Goal: Task Accomplishment & Management: Complete application form

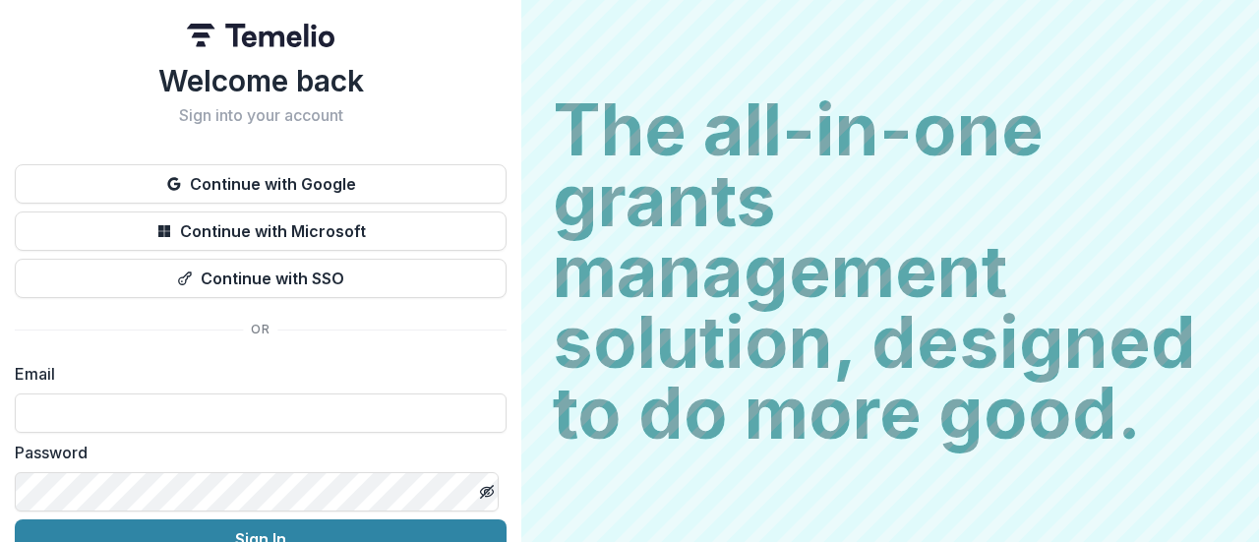
click at [258, 180] on button "Continue with Google" at bounding box center [261, 183] width 492 height 39
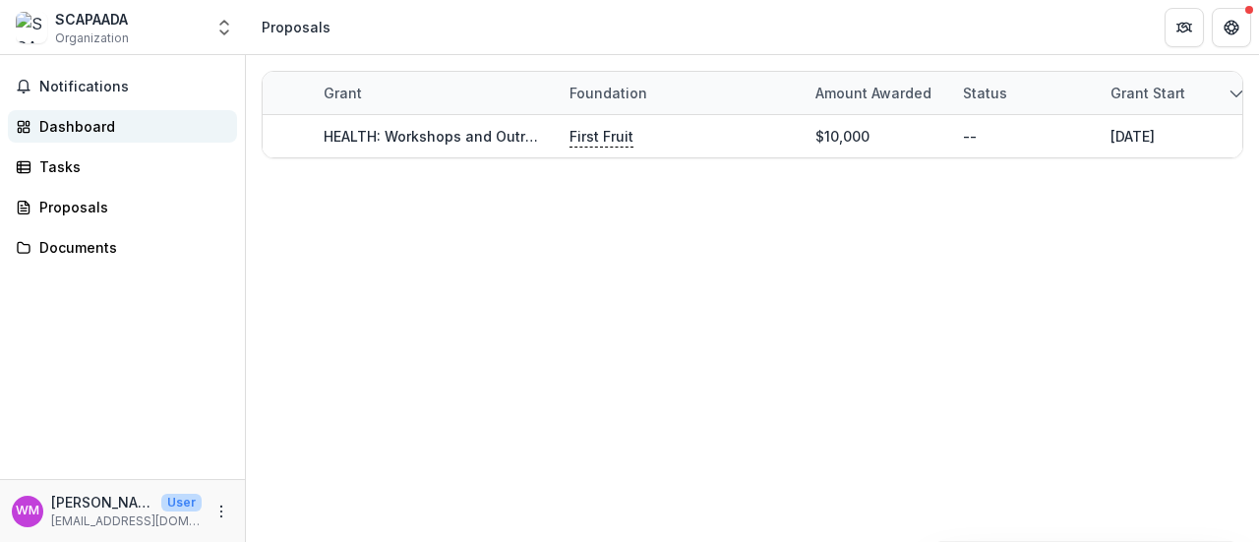
click at [94, 113] on link "Dashboard" at bounding box center [122, 126] width 229 height 32
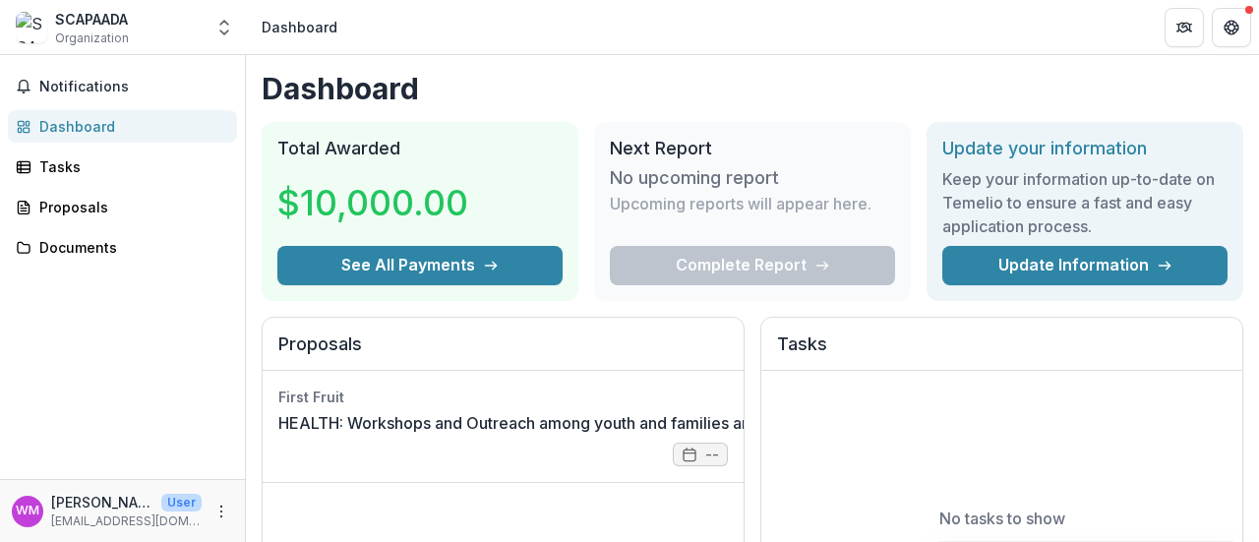
click at [743, 272] on div "Complete Report" at bounding box center [752, 265] width 285 height 39
click at [739, 253] on div "Complete Report" at bounding box center [752, 265] width 285 height 39
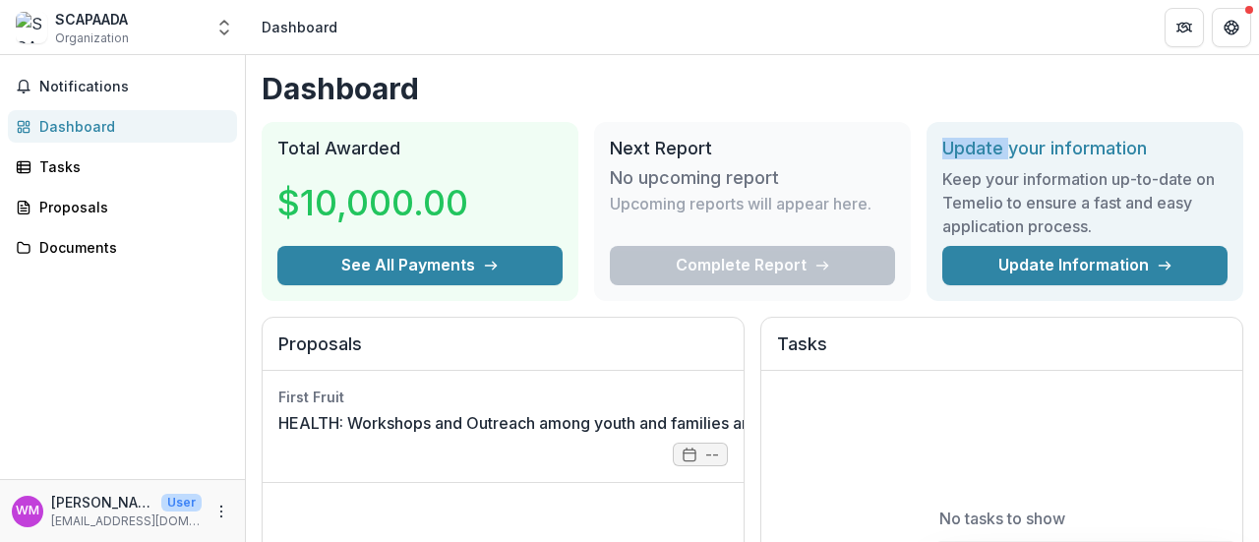
click at [739, 253] on div "Complete Report" at bounding box center [752, 265] width 285 height 39
